Goal: Check status: Check status

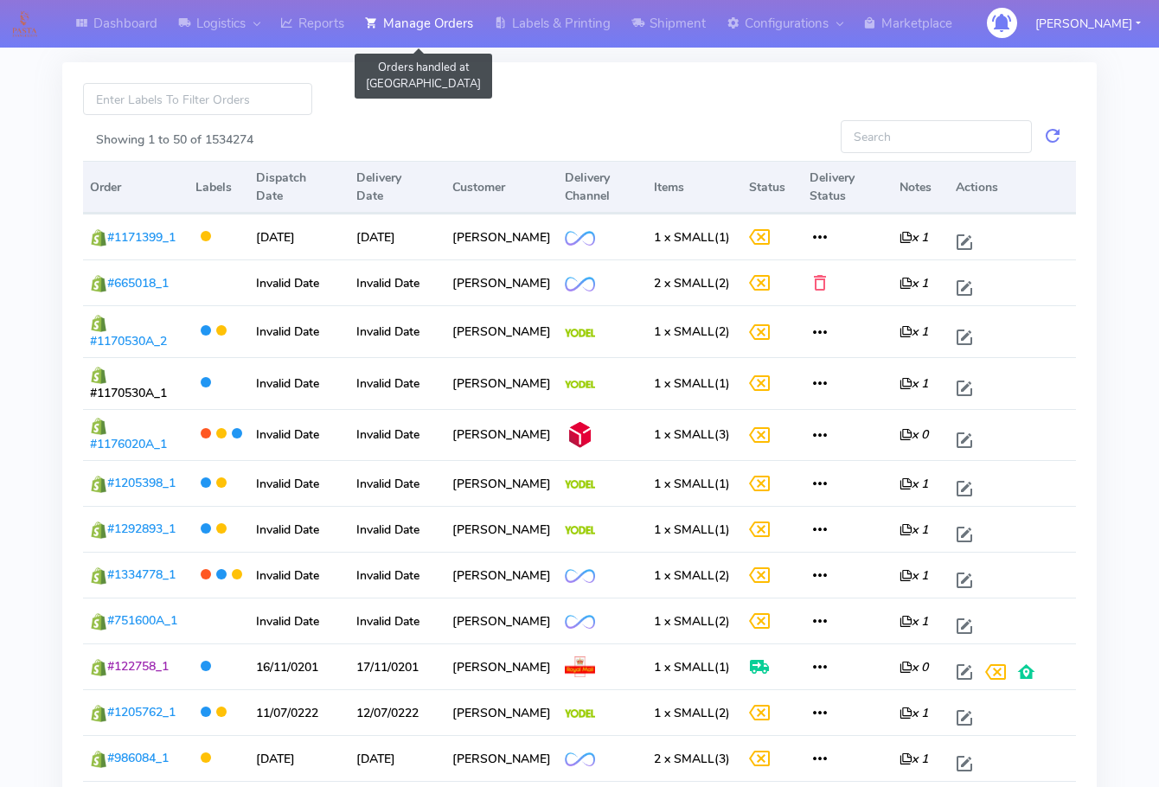
click at [444, 22] on link "Manage Orders" at bounding box center [419, 24] width 129 height 48
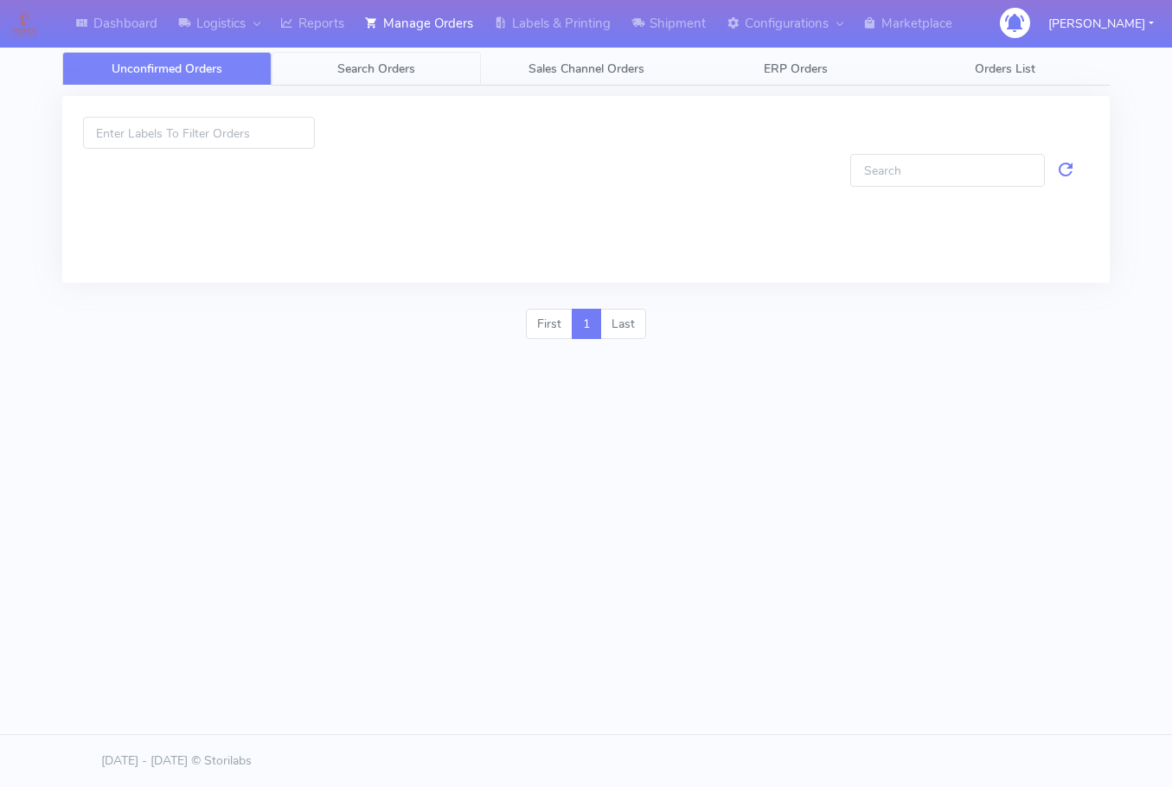
click at [367, 69] on span "Search Orders" at bounding box center [376, 69] width 78 height 16
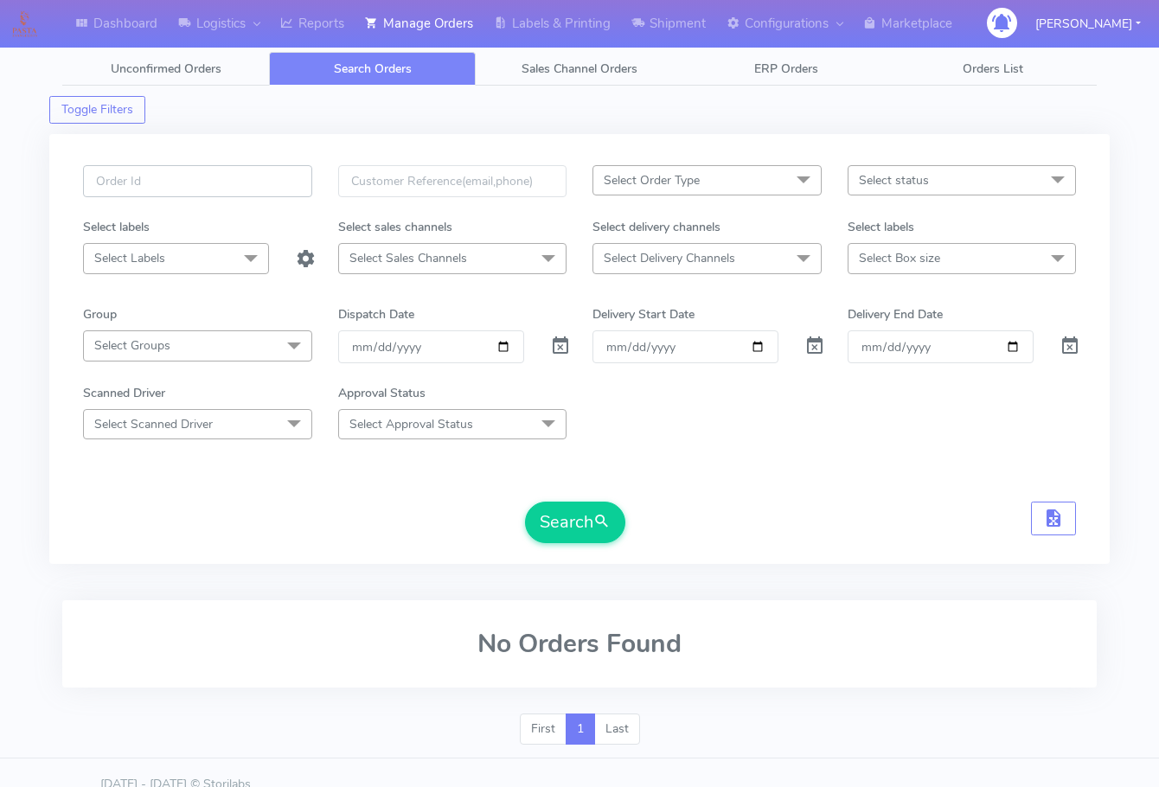
click at [189, 189] on input "text" at bounding box center [197, 181] width 229 height 32
paste input "1619034"
type input "1619034"
click at [564, 346] on span at bounding box center [560, 350] width 21 height 16
click at [571, 509] on button "Search" at bounding box center [575, 523] width 100 height 42
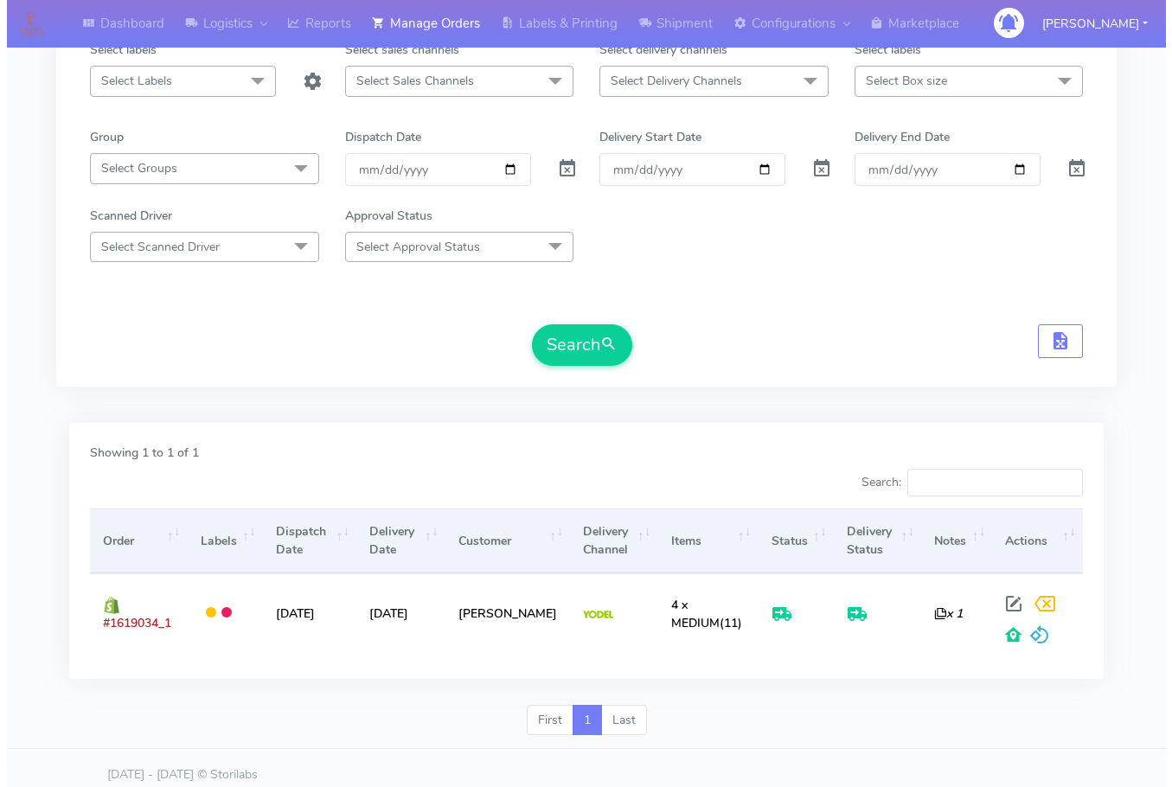
scroll to position [191, 0]
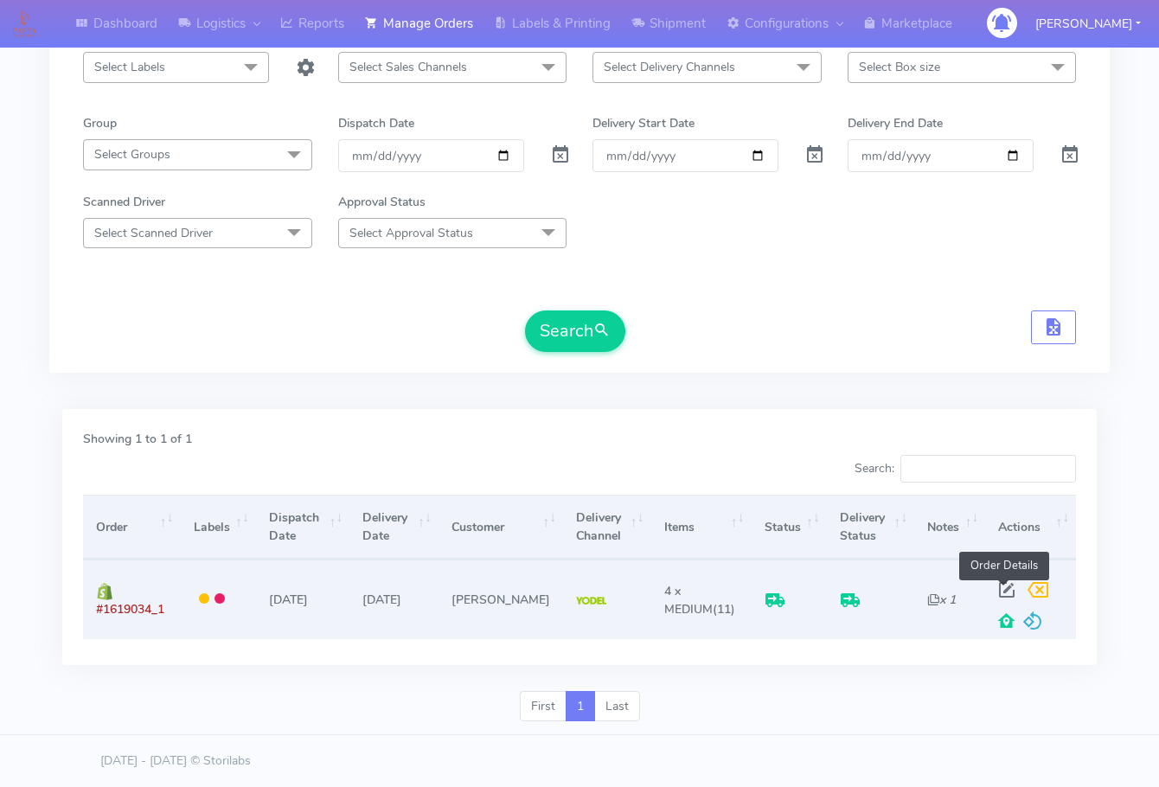
click at [999, 589] on span at bounding box center [1006, 594] width 31 height 16
select select "5"
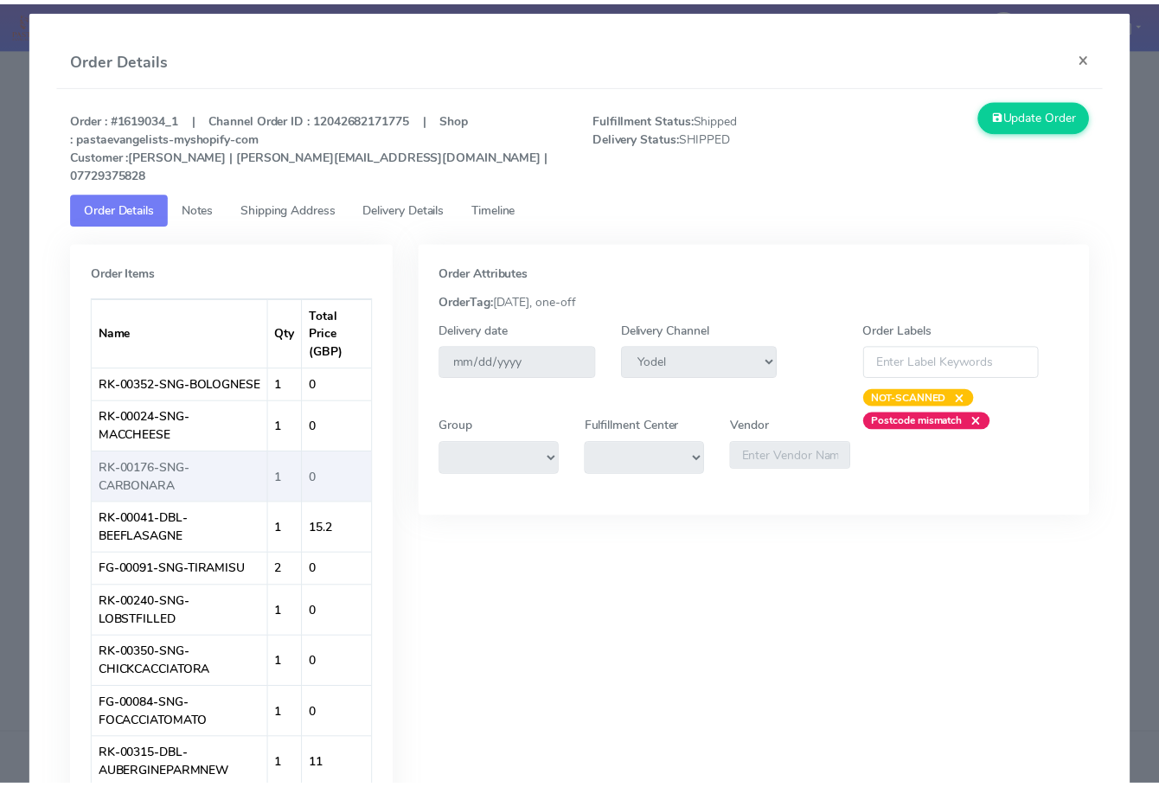
scroll to position [0, 0]
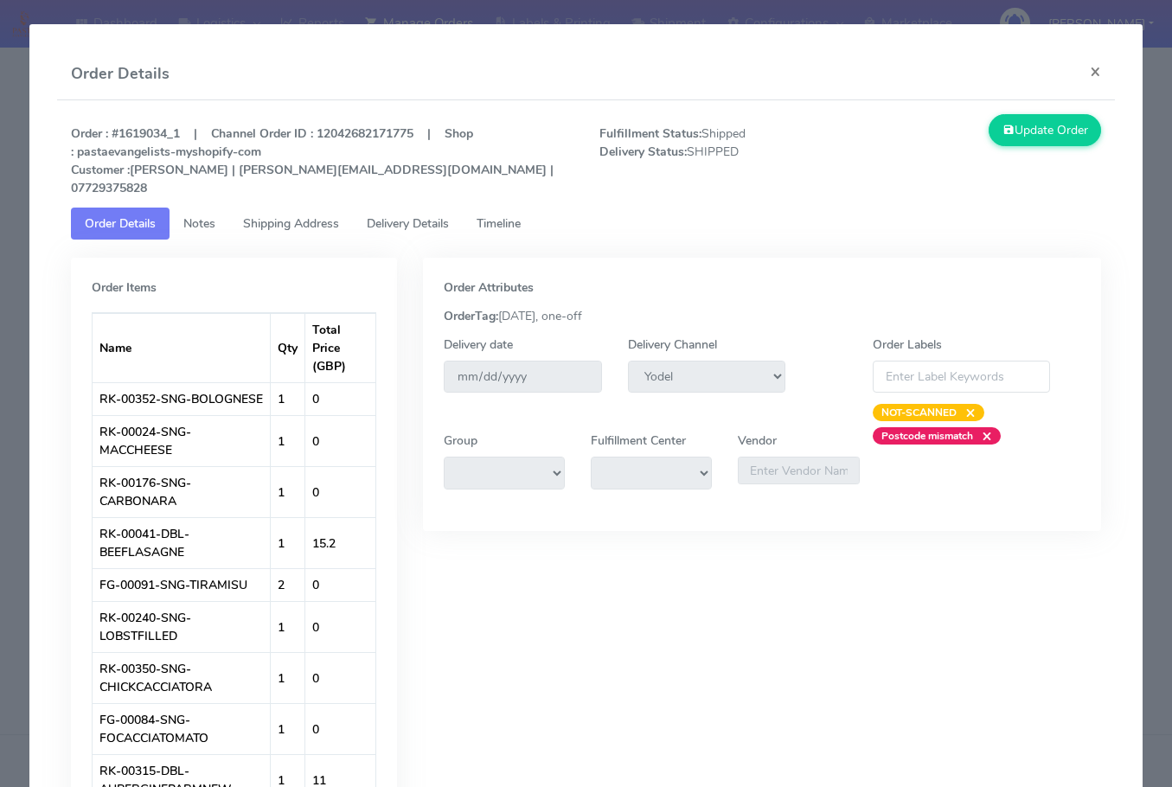
click at [330, 208] on link "Shipping Address" at bounding box center [291, 224] width 124 height 32
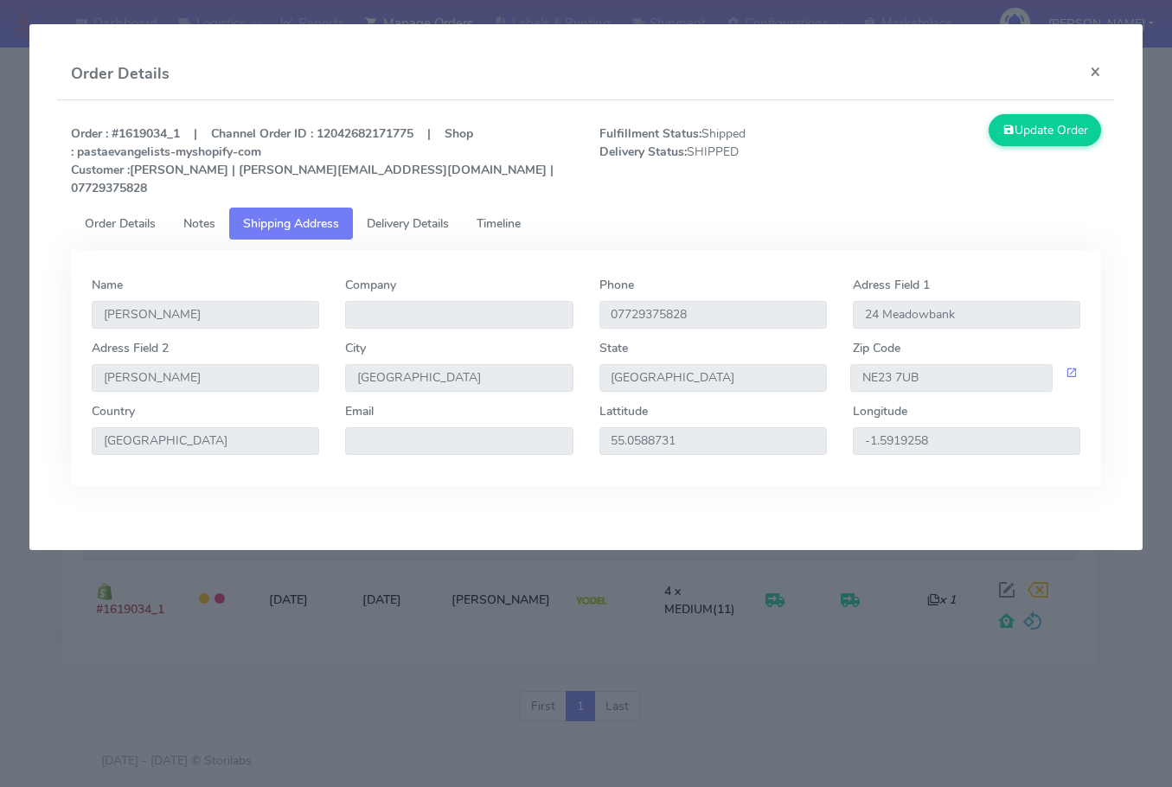
click at [410, 215] on span "Delivery Details" at bounding box center [408, 223] width 82 height 16
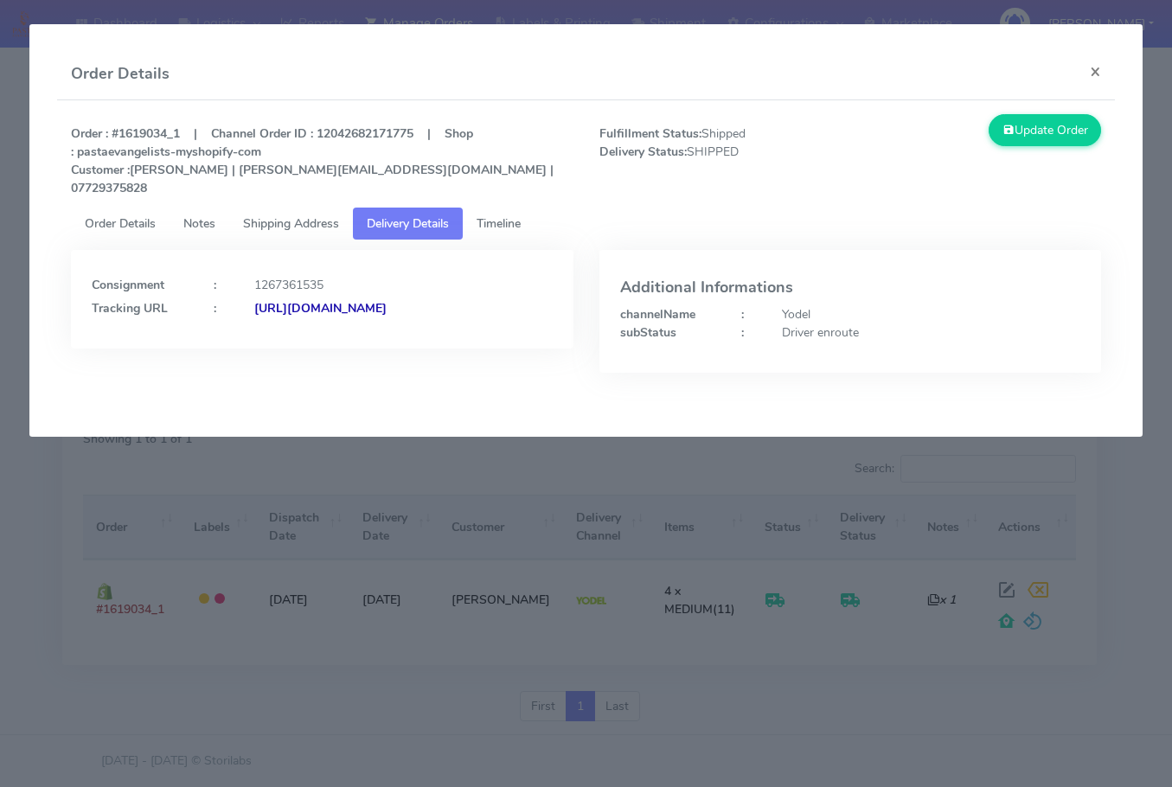
click at [254, 306] on strong "[URL][DOMAIN_NAME]" at bounding box center [320, 308] width 132 height 16
click at [308, 215] on span "Shipping Address" at bounding box center [291, 223] width 96 height 16
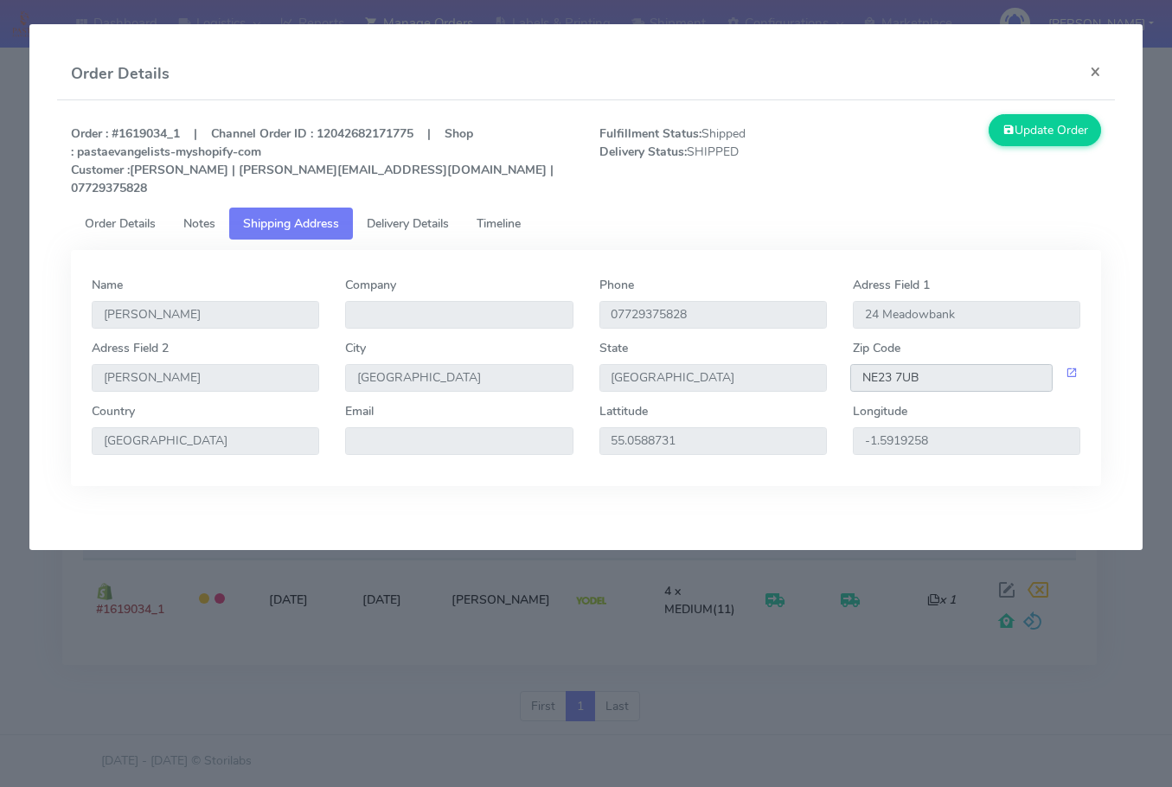
click at [912, 368] on input "NE23 7UB" at bounding box center [951, 378] width 202 height 28
click at [1102, 72] on button "×" at bounding box center [1095, 71] width 39 height 46
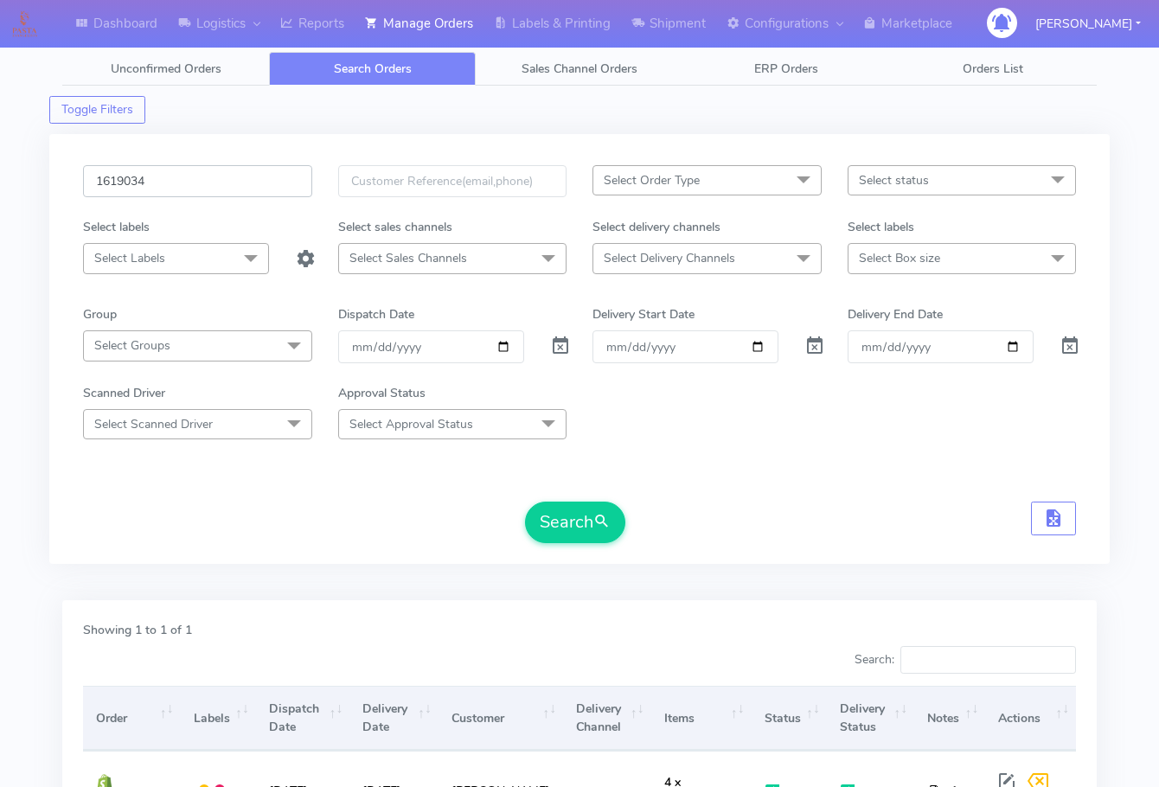
click at [124, 173] on input "1619034" at bounding box center [197, 181] width 229 height 32
click at [185, 191] on input "1619034" at bounding box center [197, 181] width 229 height 32
drag, startPoint x: 257, startPoint y: 171, endPoint x: 259, endPoint y: 184, distance: 13.2
click at [257, 171] on input "1619034" at bounding box center [197, 181] width 229 height 32
paste input "8335"
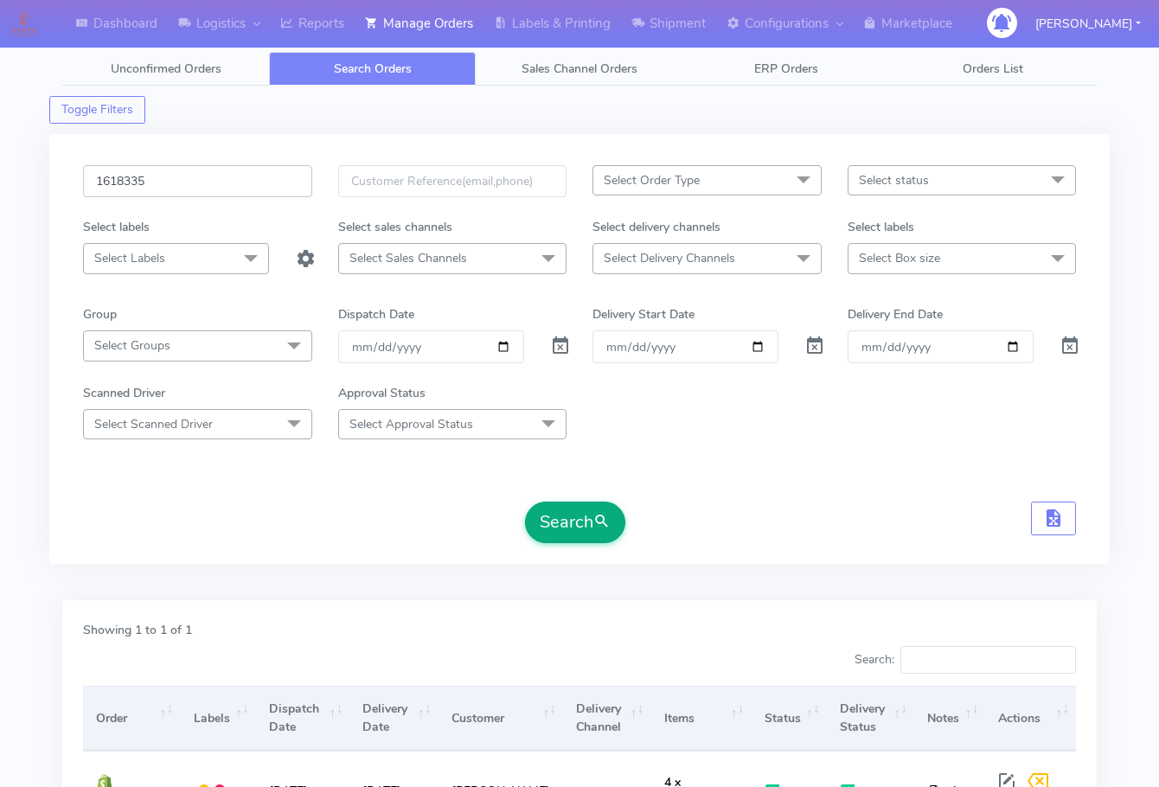
type input "1618335"
click at [590, 526] on button "Search" at bounding box center [575, 523] width 100 height 42
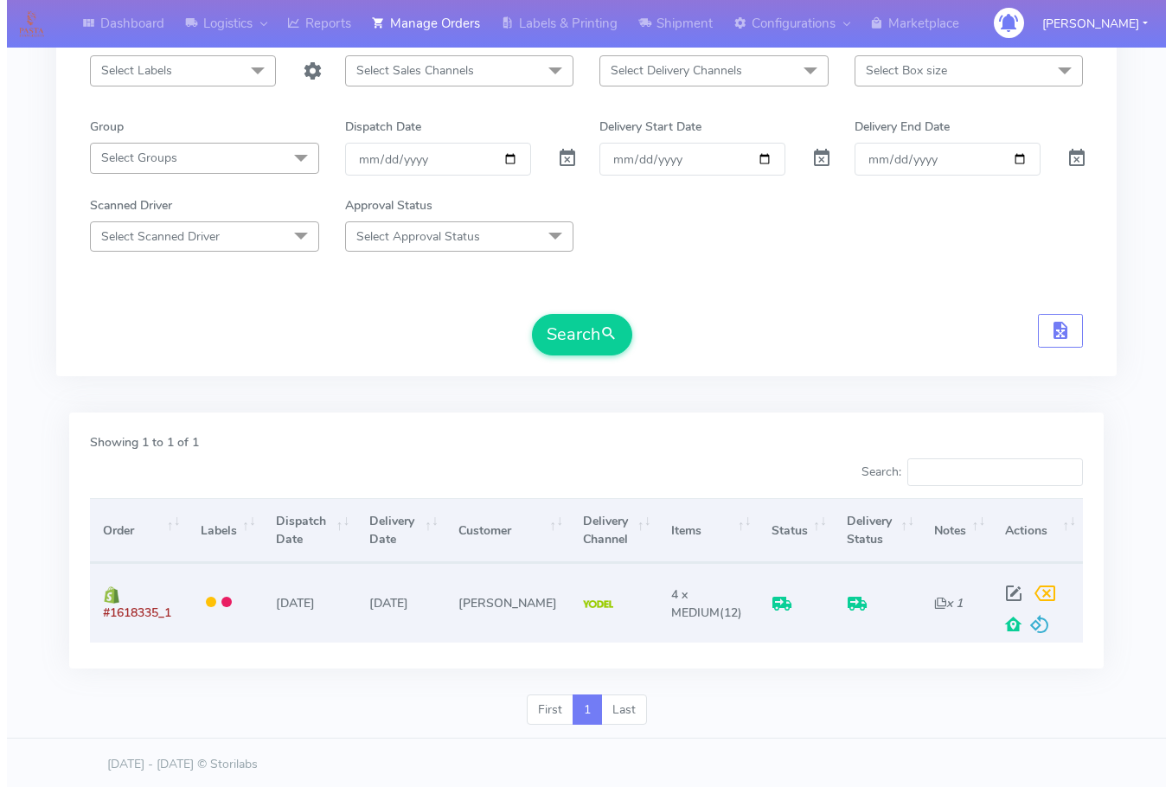
scroll to position [191, 0]
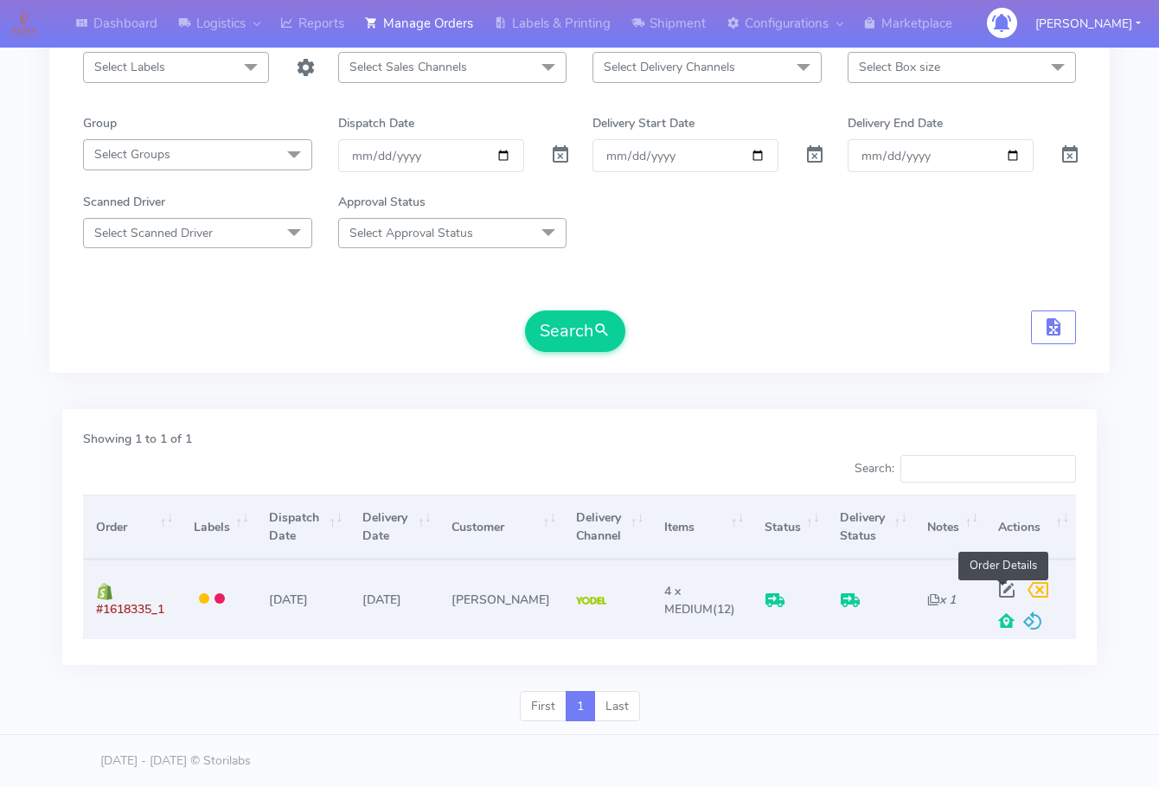
click at [999, 590] on span at bounding box center [1006, 594] width 31 height 16
select select "5"
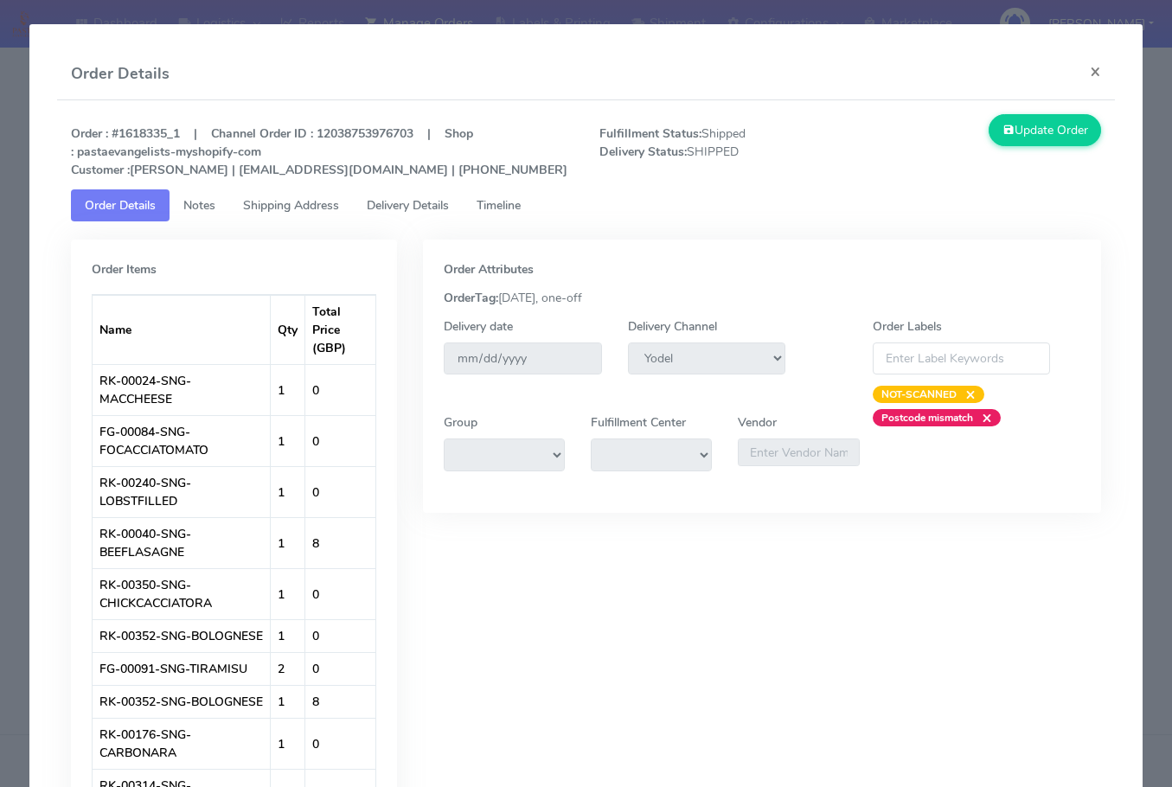
click at [261, 212] on span "Shipping Address" at bounding box center [291, 205] width 96 height 16
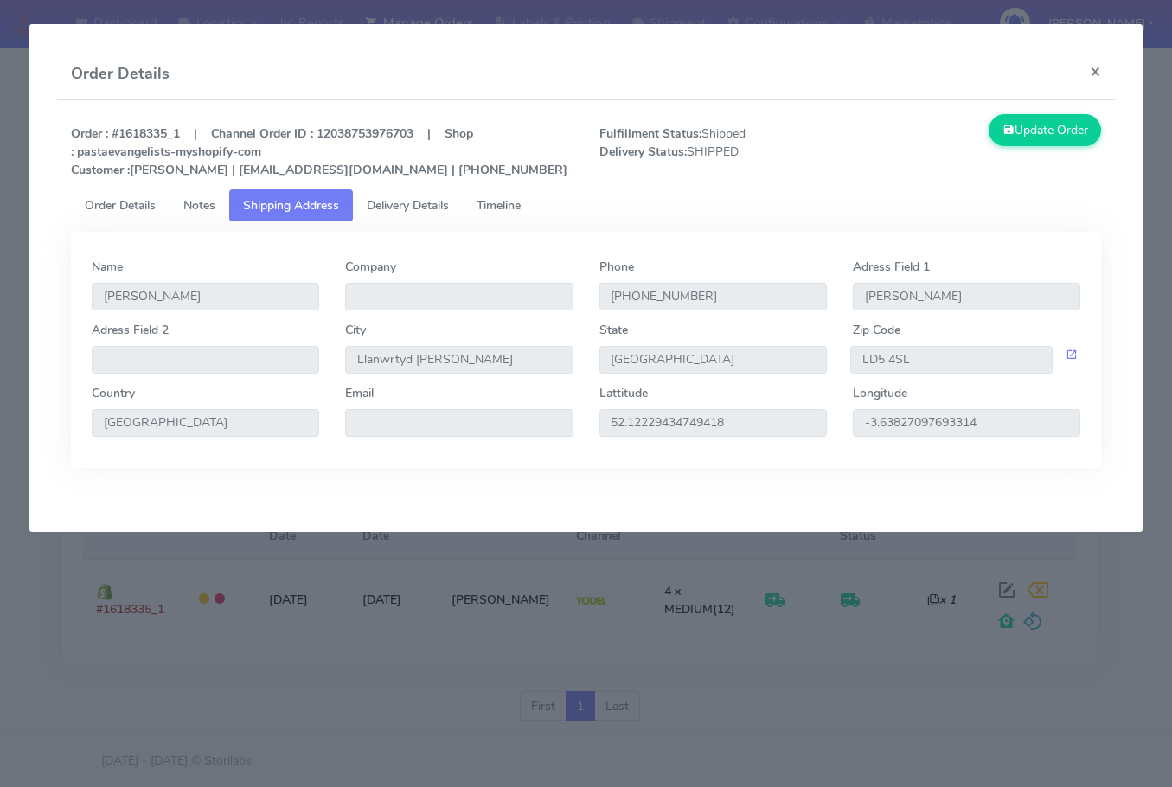
click at [394, 207] on span "Delivery Details" at bounding box center [408, 205] width 82 height 16
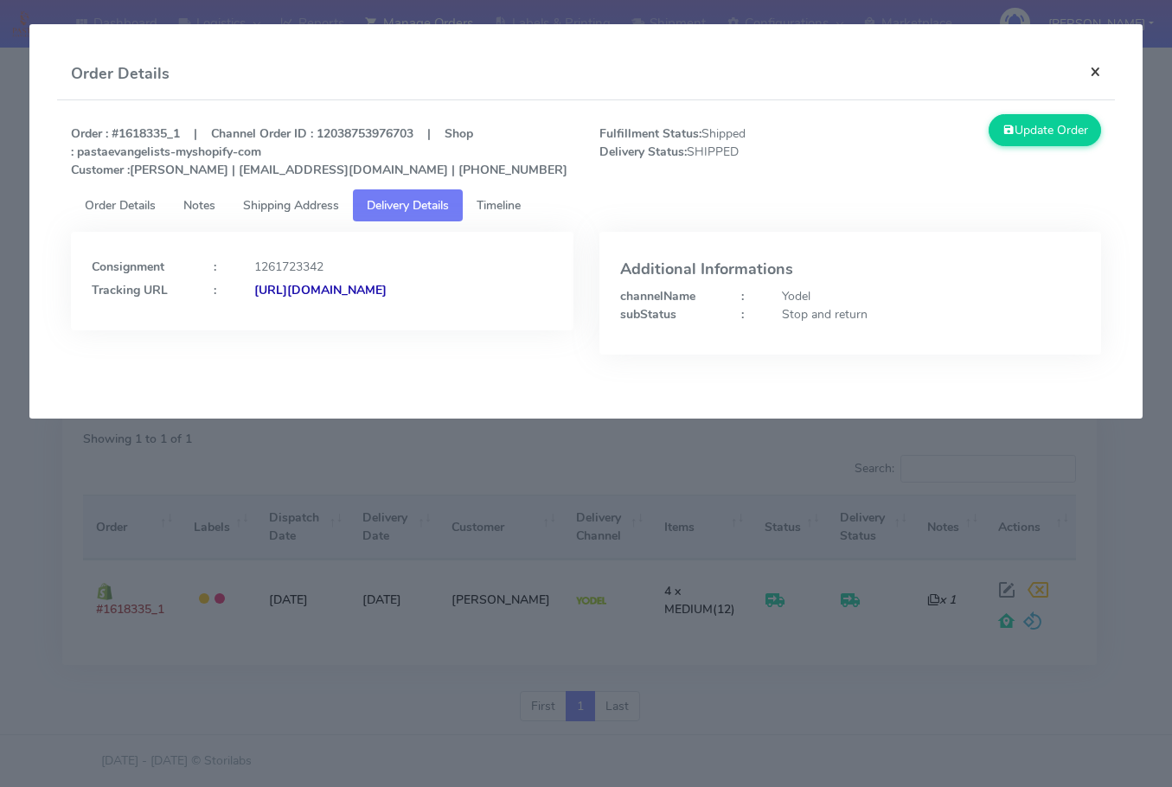
click at [1102, 71] on button "×" at bounding box center [1095, 71] width 39 height 46
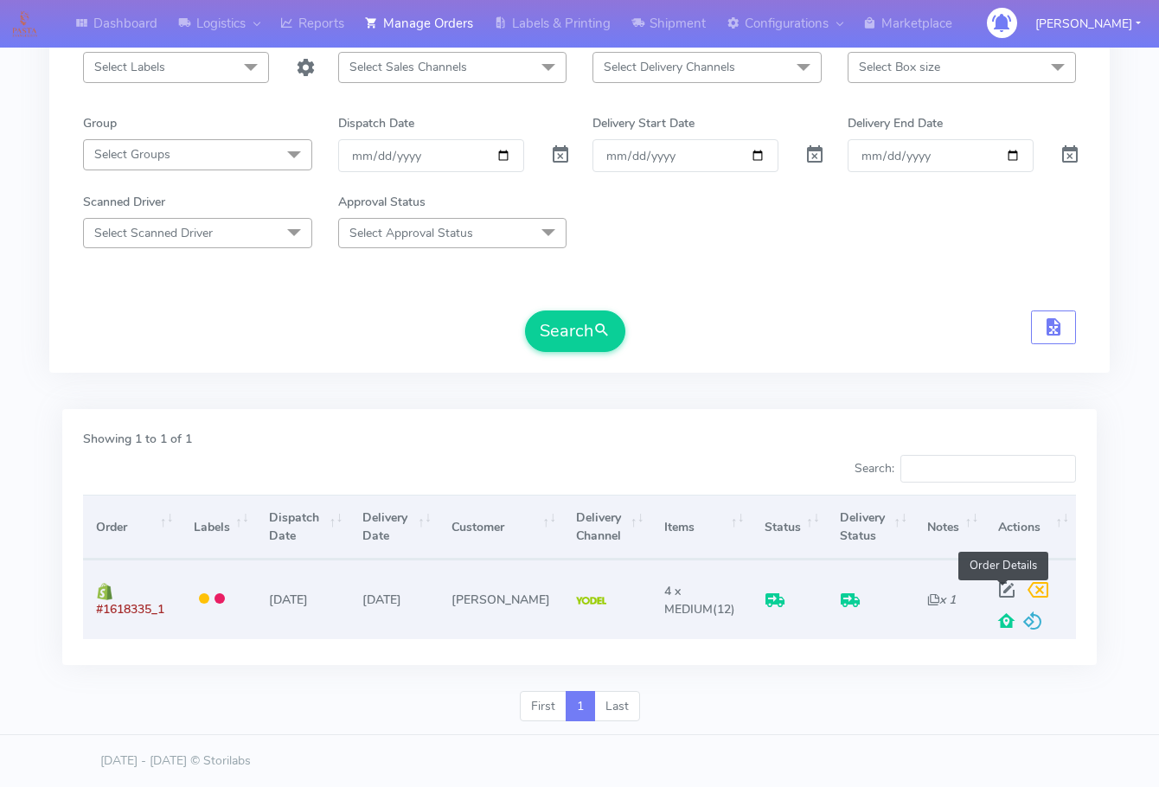
click at [1004, 591] on span at bounding box center [1006, 594] width 31 height 16
select select "5"
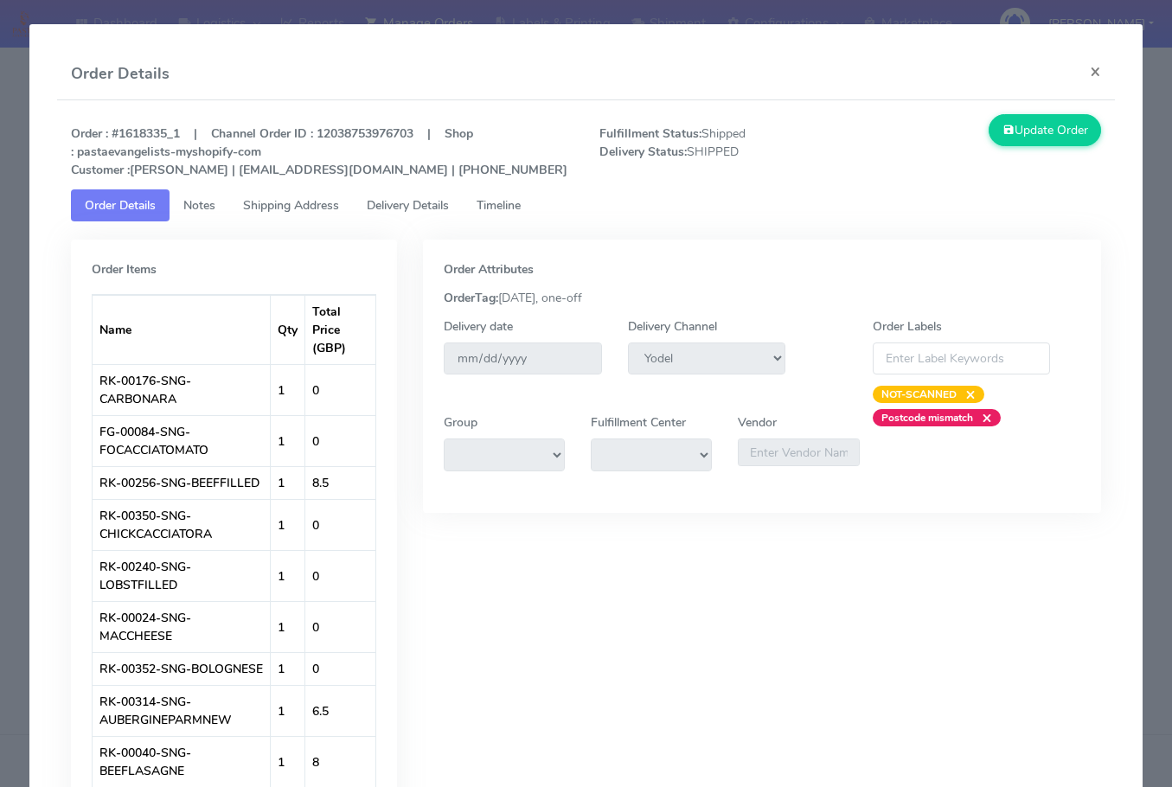
click at [264, 202] on span "Shipping Address" at bounding box center [291, 205] width 96 height 16
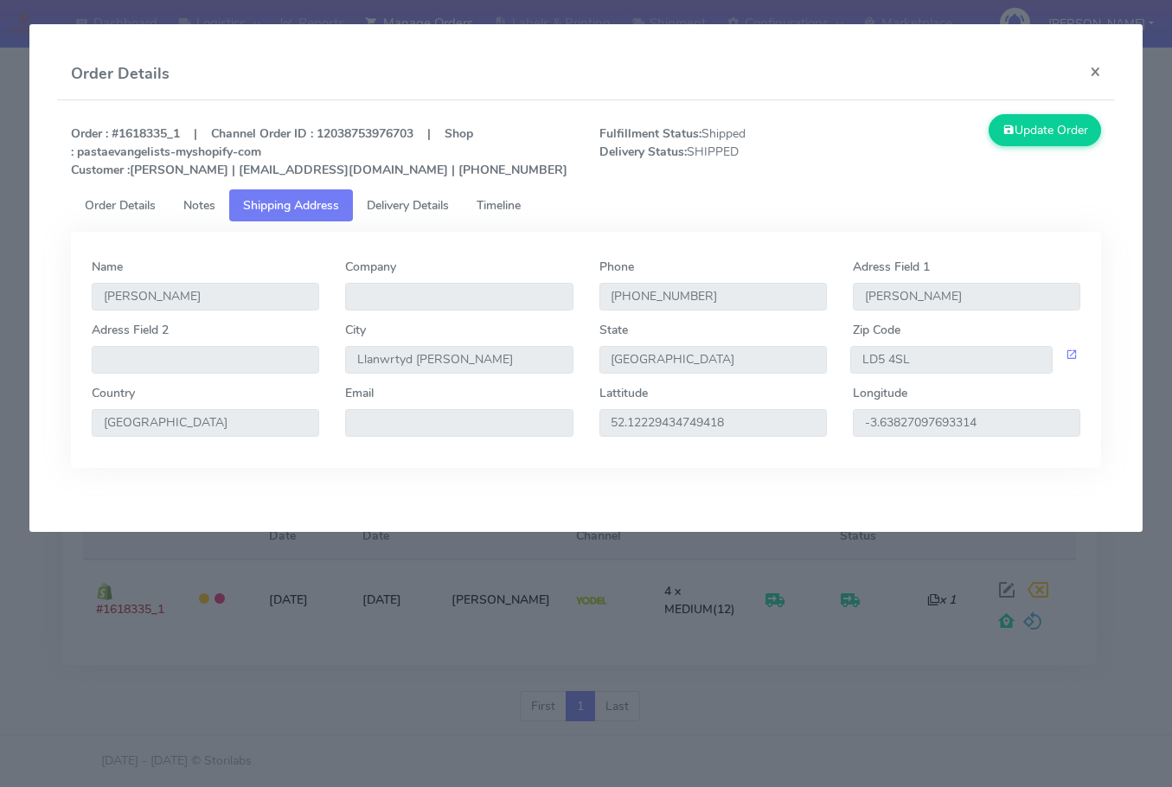
click at [423, 198] on span "Delivery Details" at bounding box center [408, 205] width 82 height 16
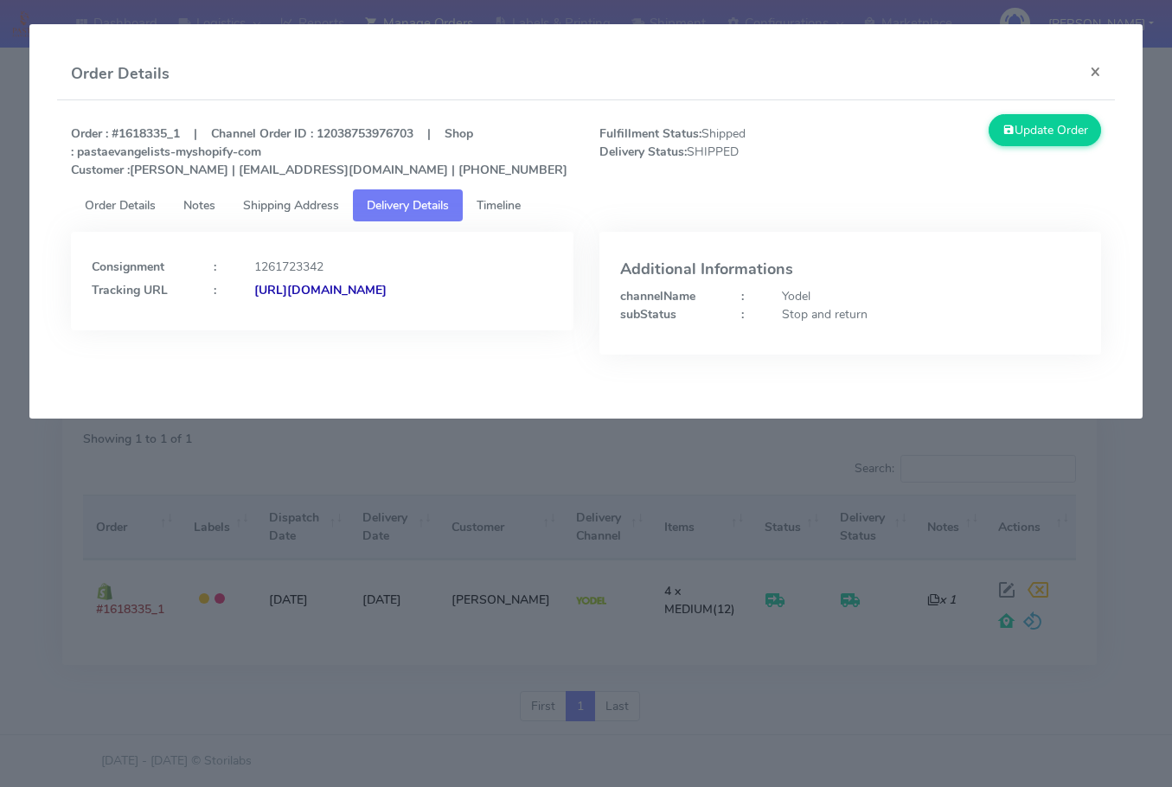
drag, startPoint x: 474, startPoint y: 316, endPoint x: 278, endPoint y: 330, distance: 196.0
click at [278, 330] on div "Consignment : 1261723342 Tracking URL : [URL][DOMAIN_NAME]" at bounding box center [322, 281] width 502 height 99
copy strong "JJD0002249960881676"
